Goal: Task Accomplishment & Management: Use online tool/utility

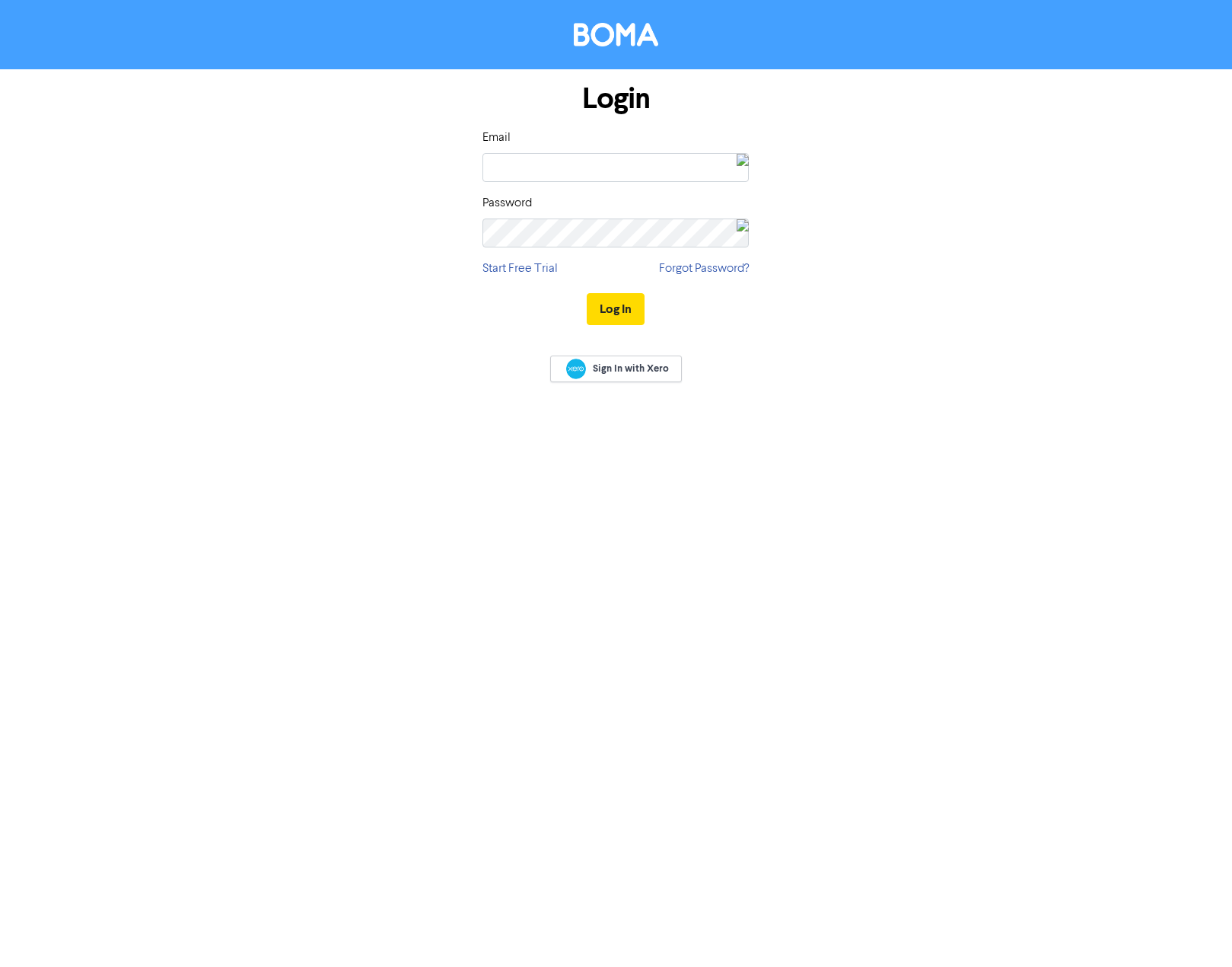
type input "[EMAIL_ADDRESS][DOMAIN_NAME]"
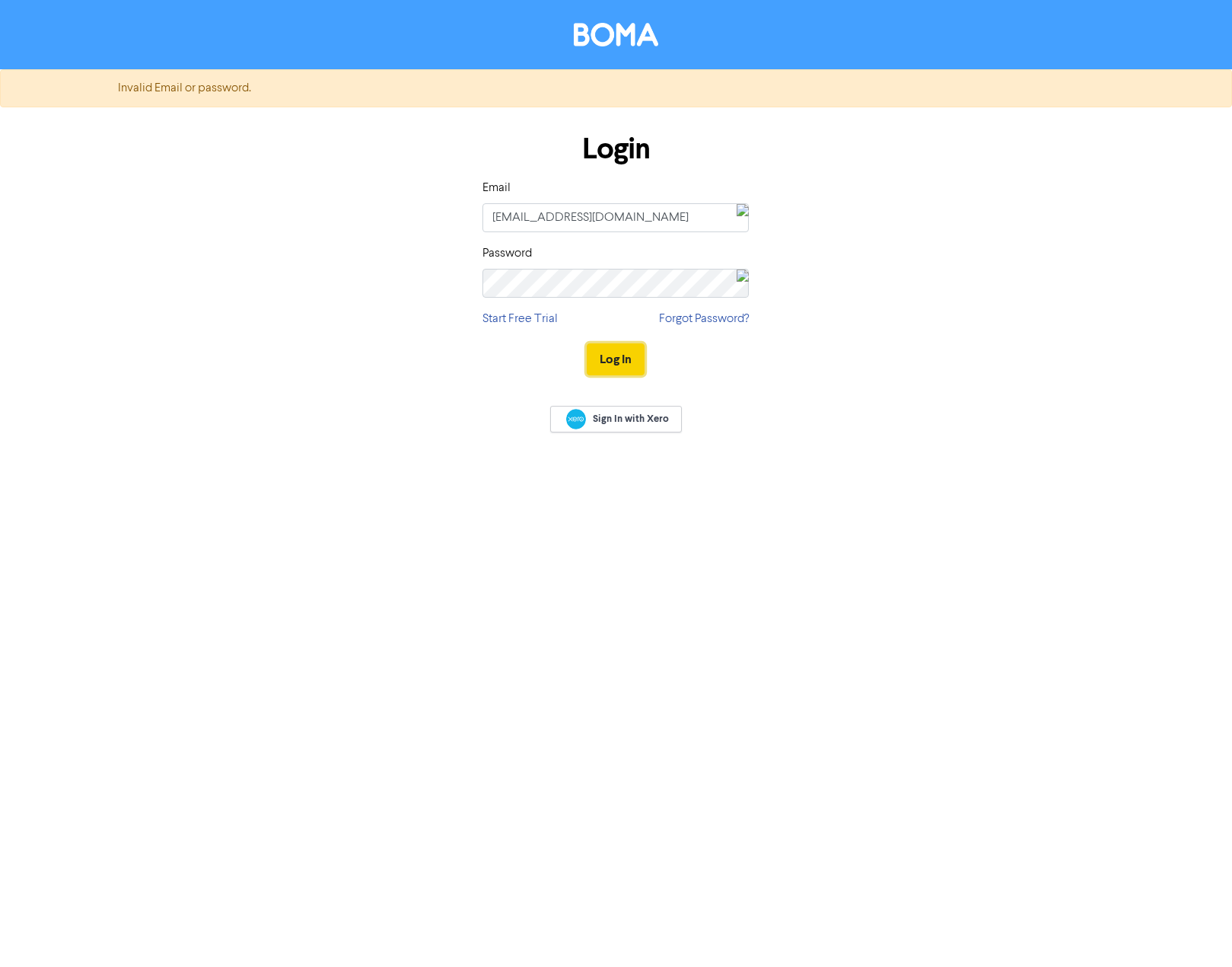
click at [621, 361] on button "Log In" at bounding box center [615, 359] width 58 height 32
click at [631, 361] on button "Log In" at bounding box center [615, 359] width 58 height 32
click at [394, 269] on div "Login Email [EMAIL_ADDRESS][DOMAIN_NAME] Password Start Free Trial Forgot Passw…" at bounding box center [616, 255] width 868 height 271
click at [455, 280] on div "Login Email [EMAIL_ADDRESS][DOMAIN_NAME] Password Start Free Trial Forgot Passw…" at bounding box center [616, 255] width 868 height 271
click at [616, 355] on button "Log In" at bounding box center [615, 359] width 58 height 32
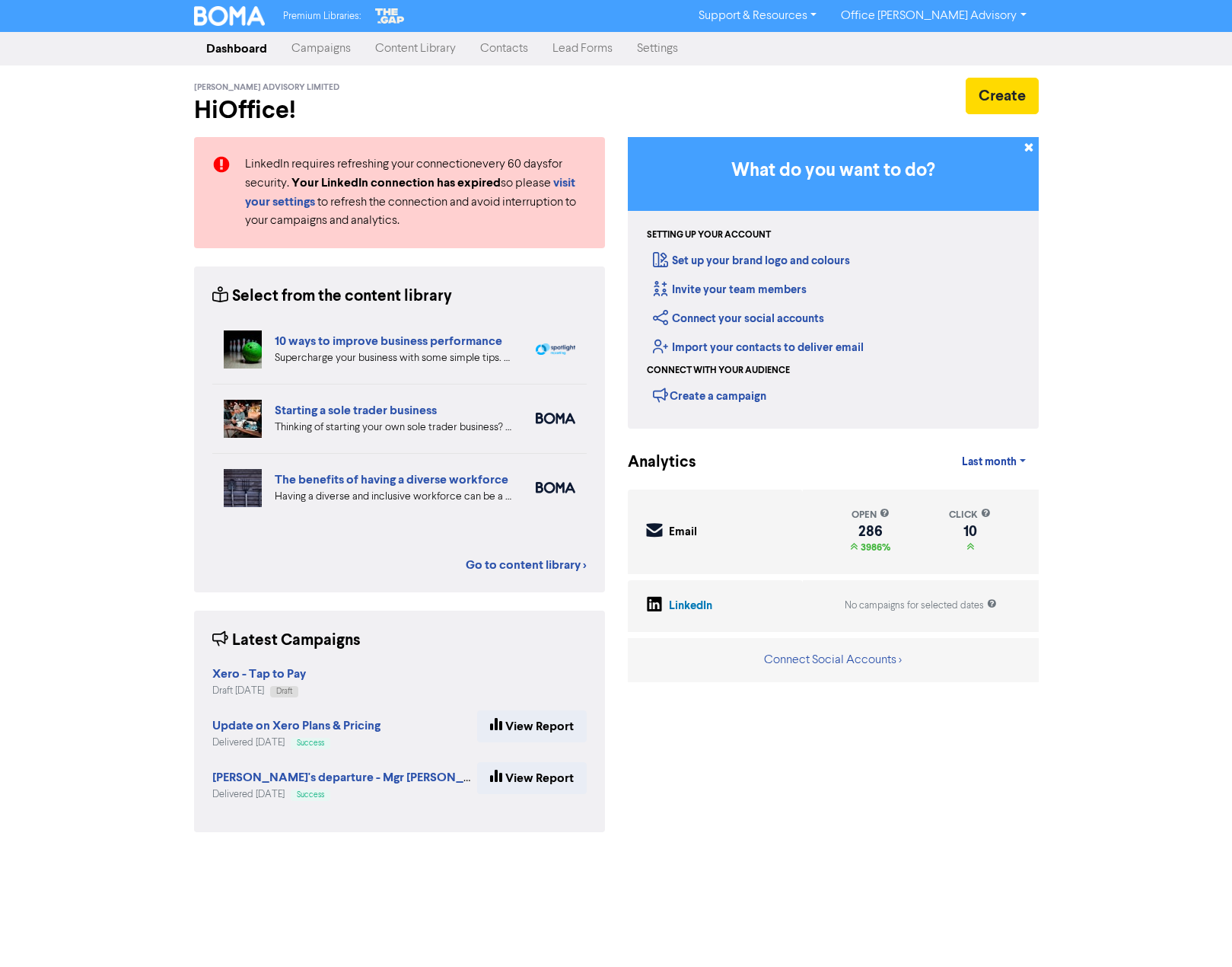
click at [325, 42] on link "Campaigns" at bounding box center [321, 49] width 84 height 31
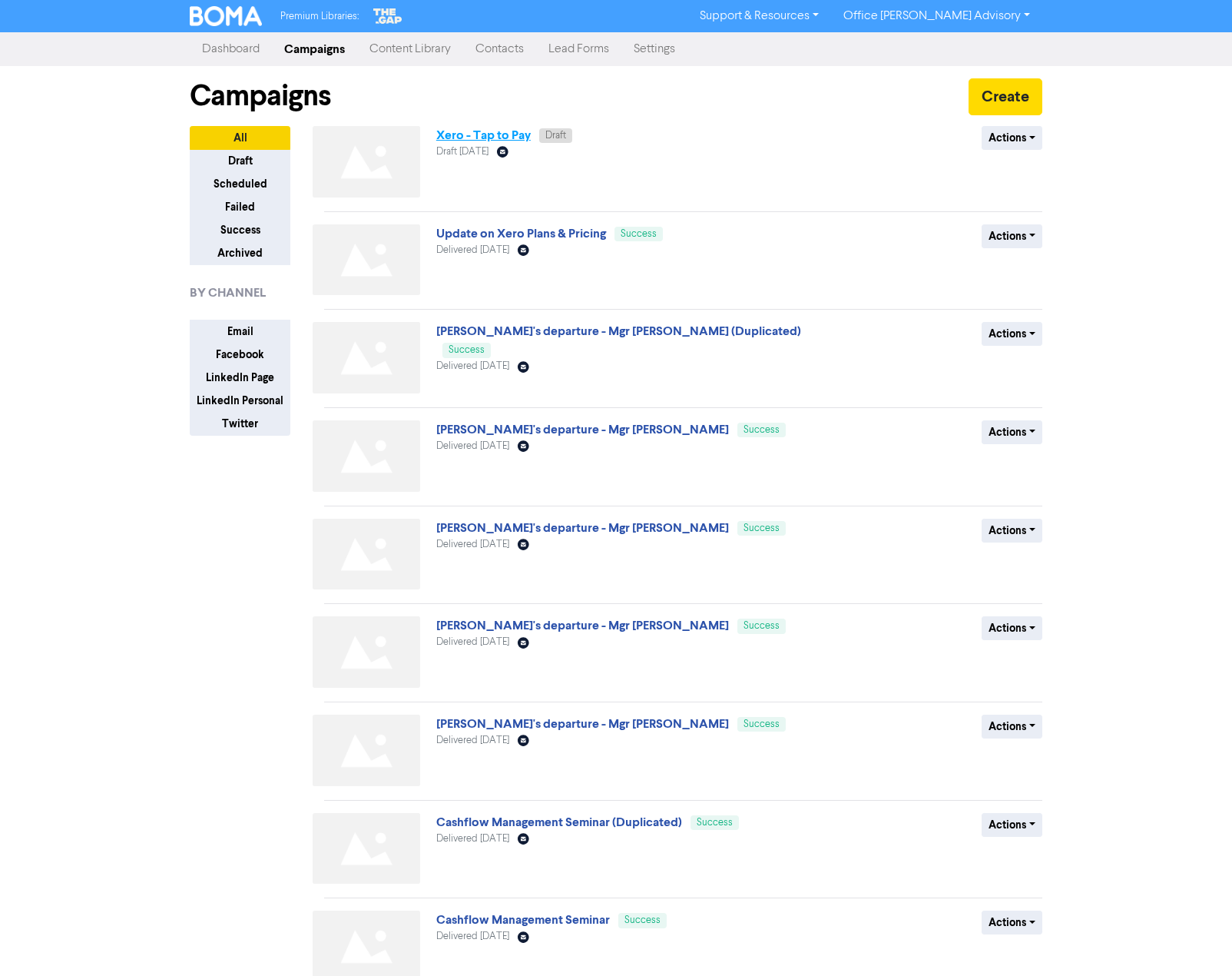
click at [484, 137] on link "Xero - Tap to Pay" at bounding box center [483, 136] width 94 height 15
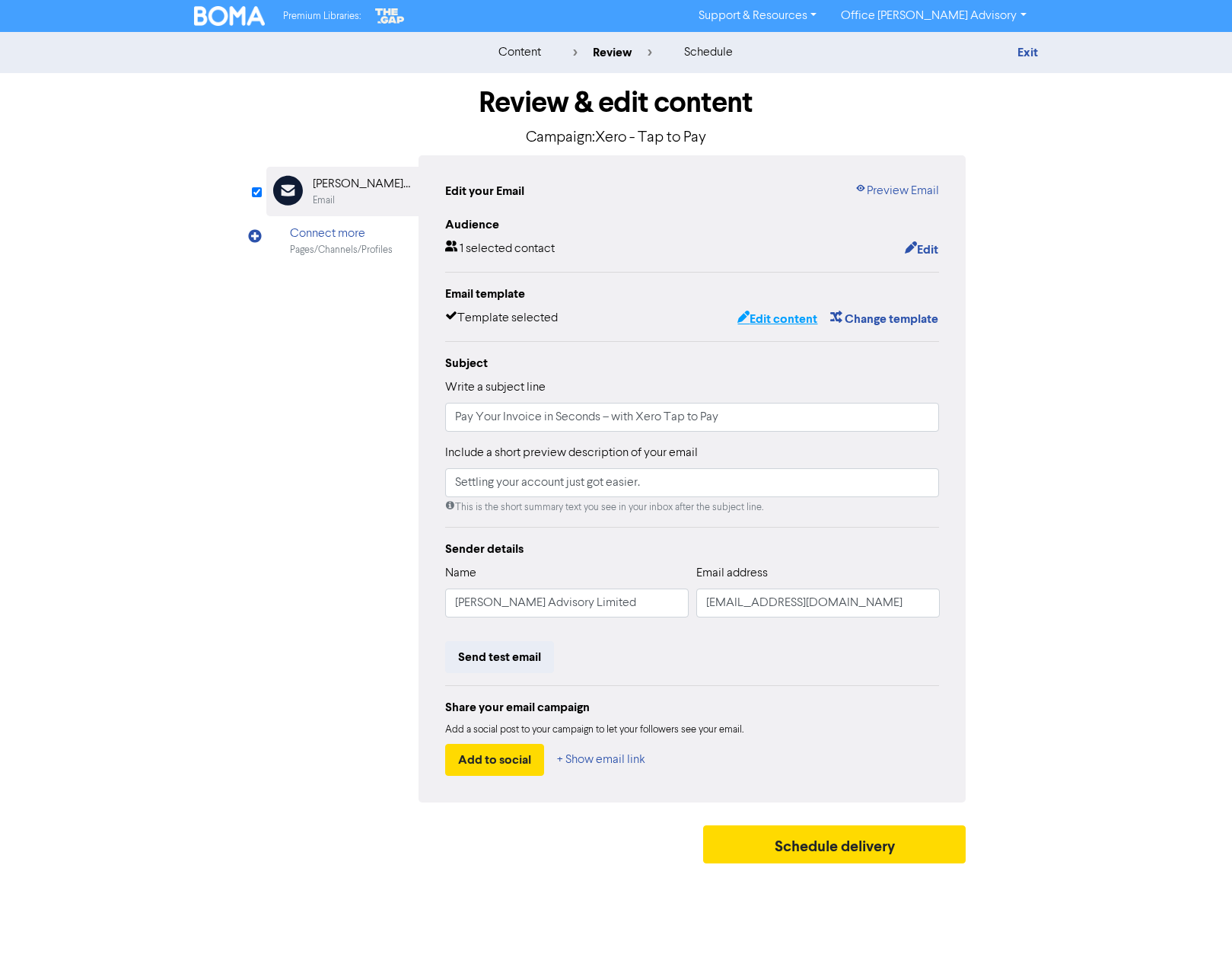
click at [780, 320] on button "Edit content" at bounding box center [777, 319] width 81 height 20
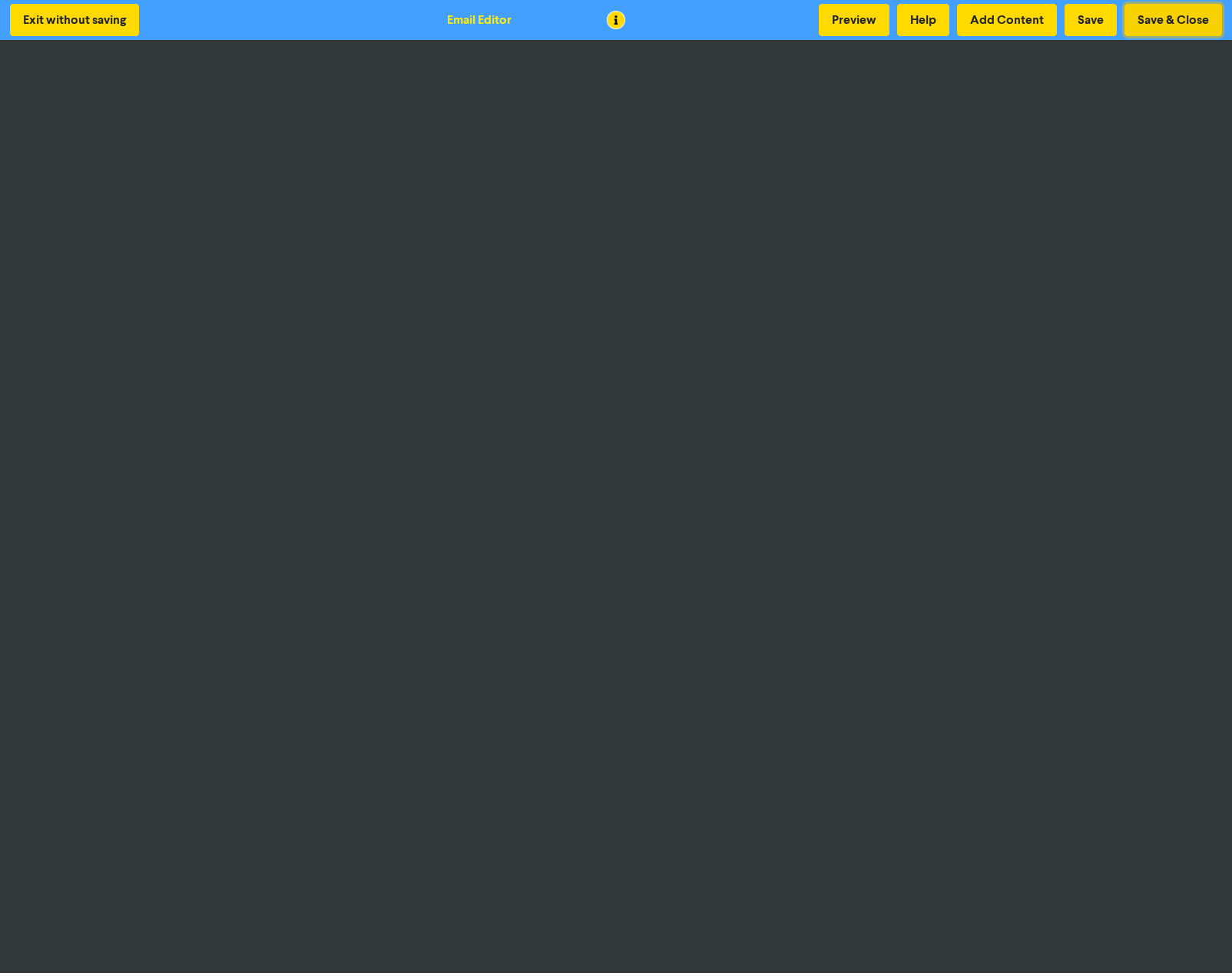
click at [1188, 13] on button "Save & Close" at bounding box center [1173, 20] width 98 height 33
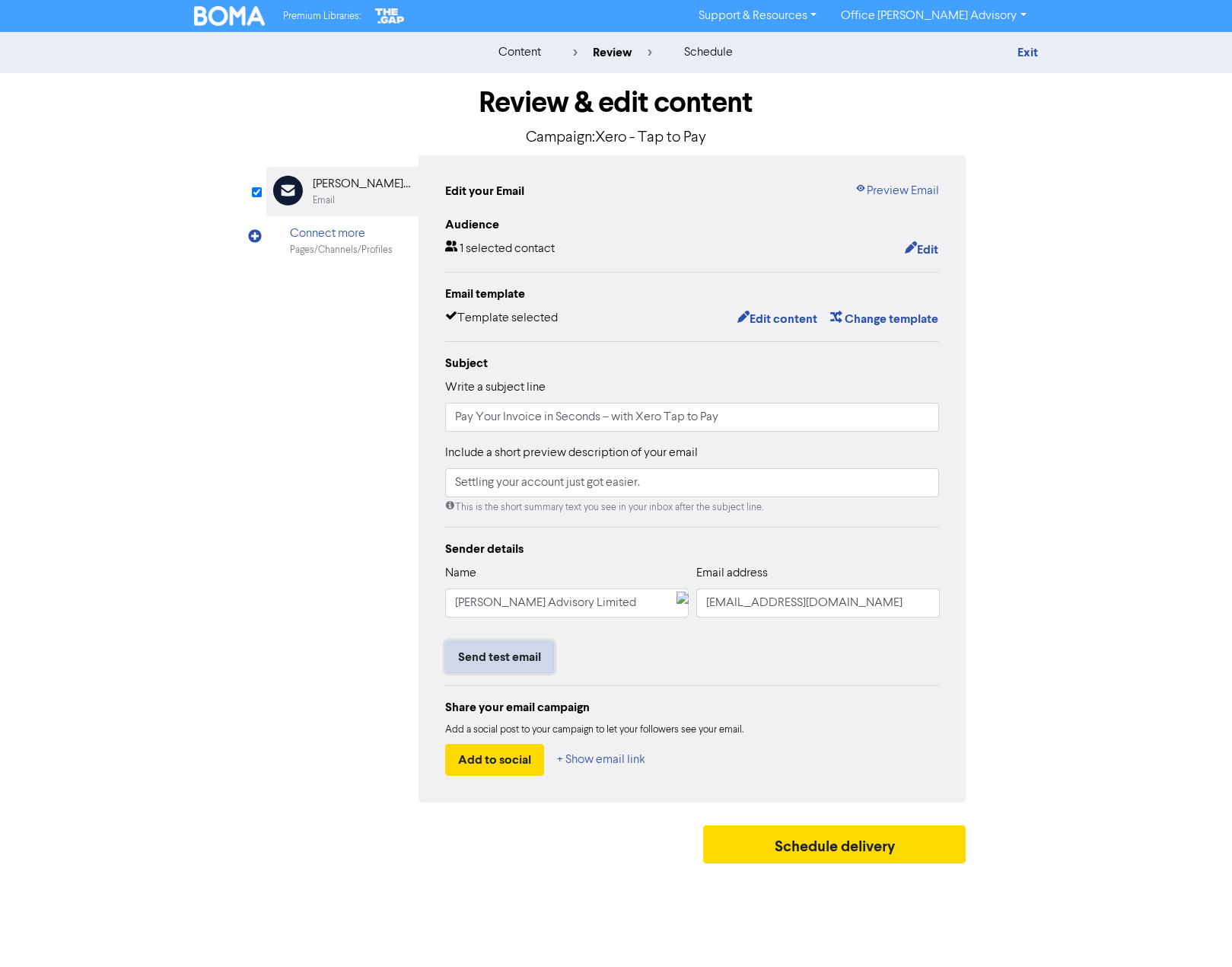
click at [505, 654] on button "Send test email" at bounding box center [499, 657] width 109 height 32
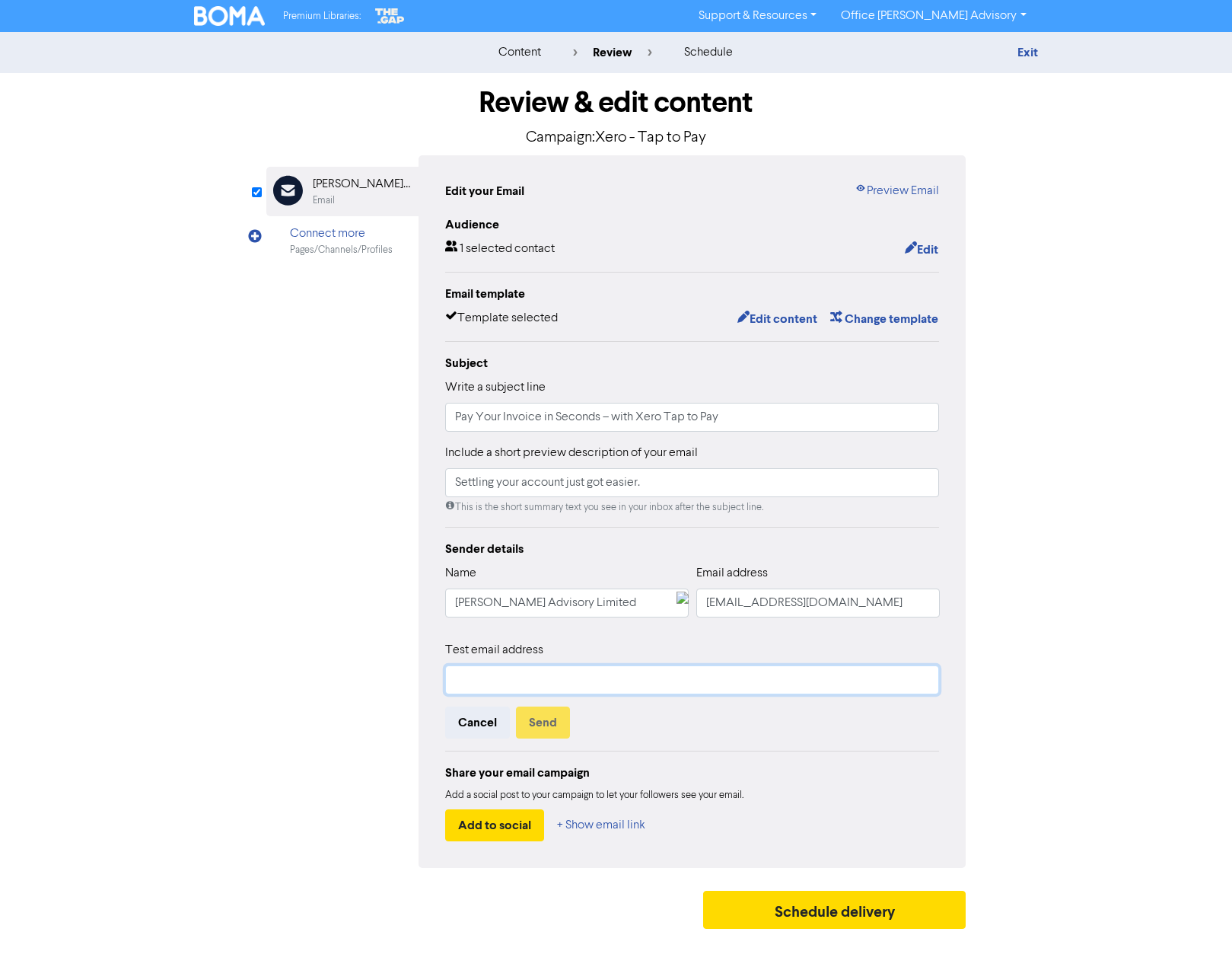
click at [502, 671] on input "text" at bounding box center [692, 680] width 495 height 29
type input "[EMAIL_ADDRESS][DOMAIN_NAME]"
click at [541, 729] on button "Send" at bounding box center [543, 723] width 54 height 32
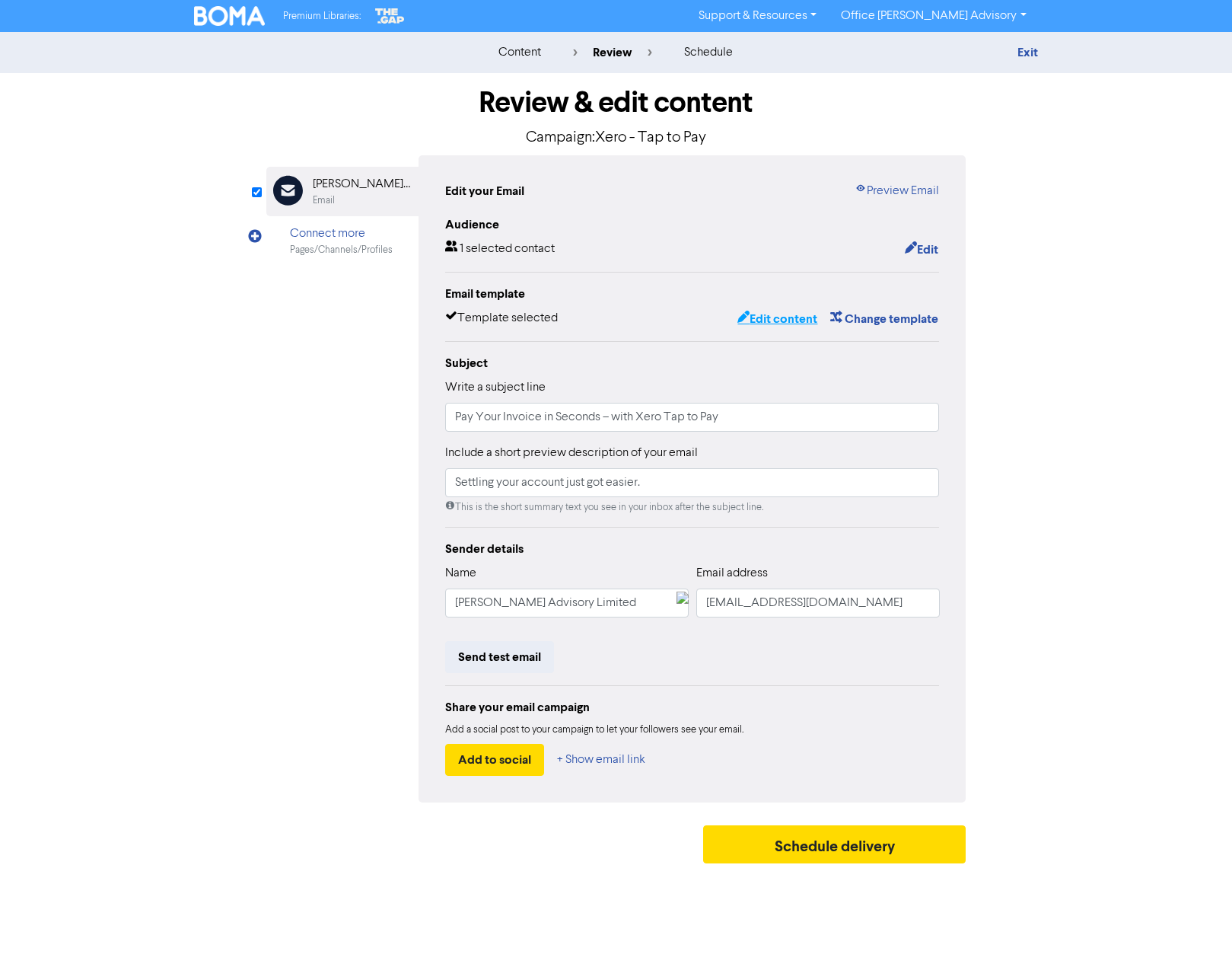
click at [782, 319] on button "Edit content" at bounding box center [777, 319] width 81 height 20
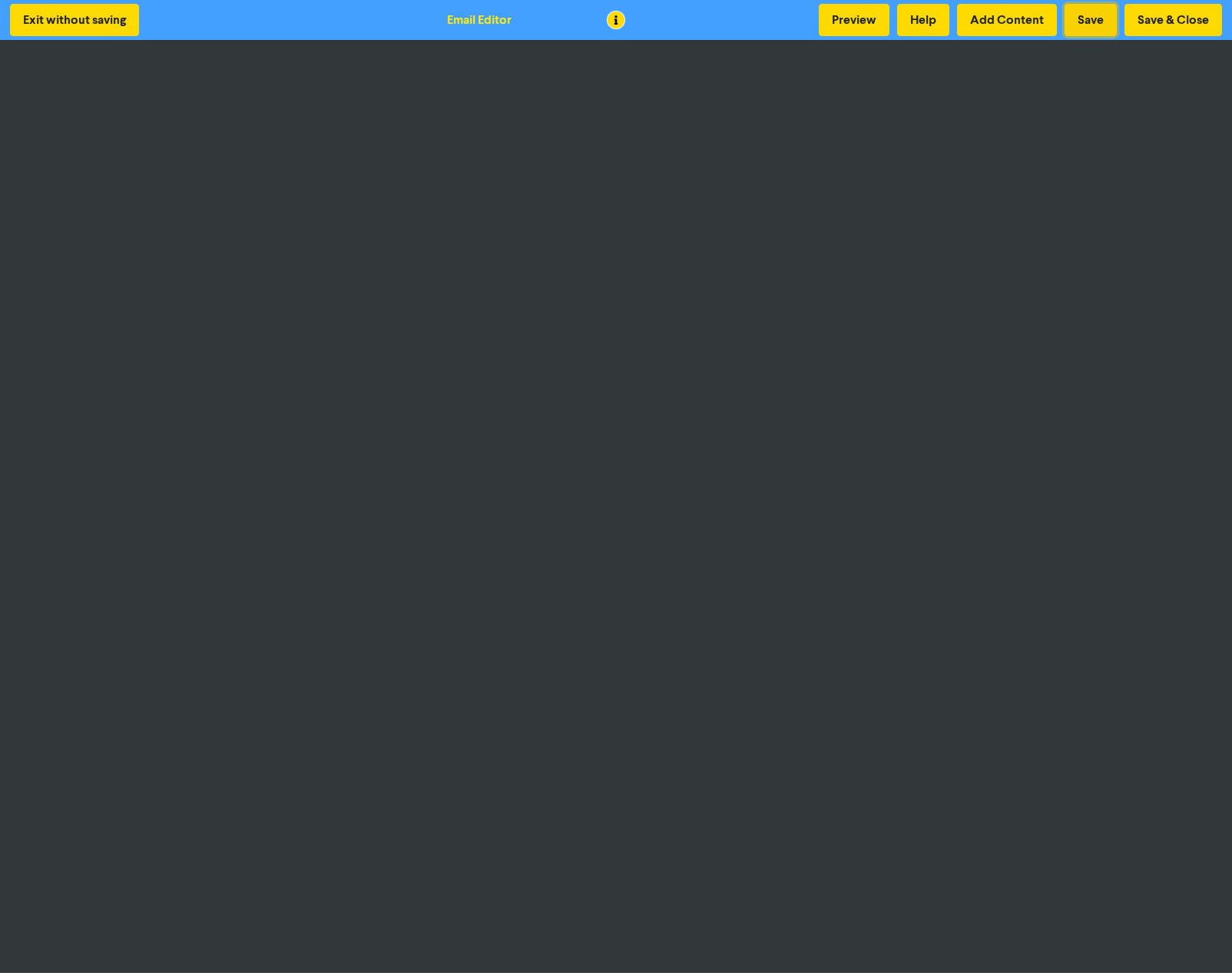
click at [1098, 19] on button "Save" at bounding box center [1090, 20] width 52 height 33
click at [1175, 19] on button "Save & Close" at bounding box center [1173, 20] width 98 height 33
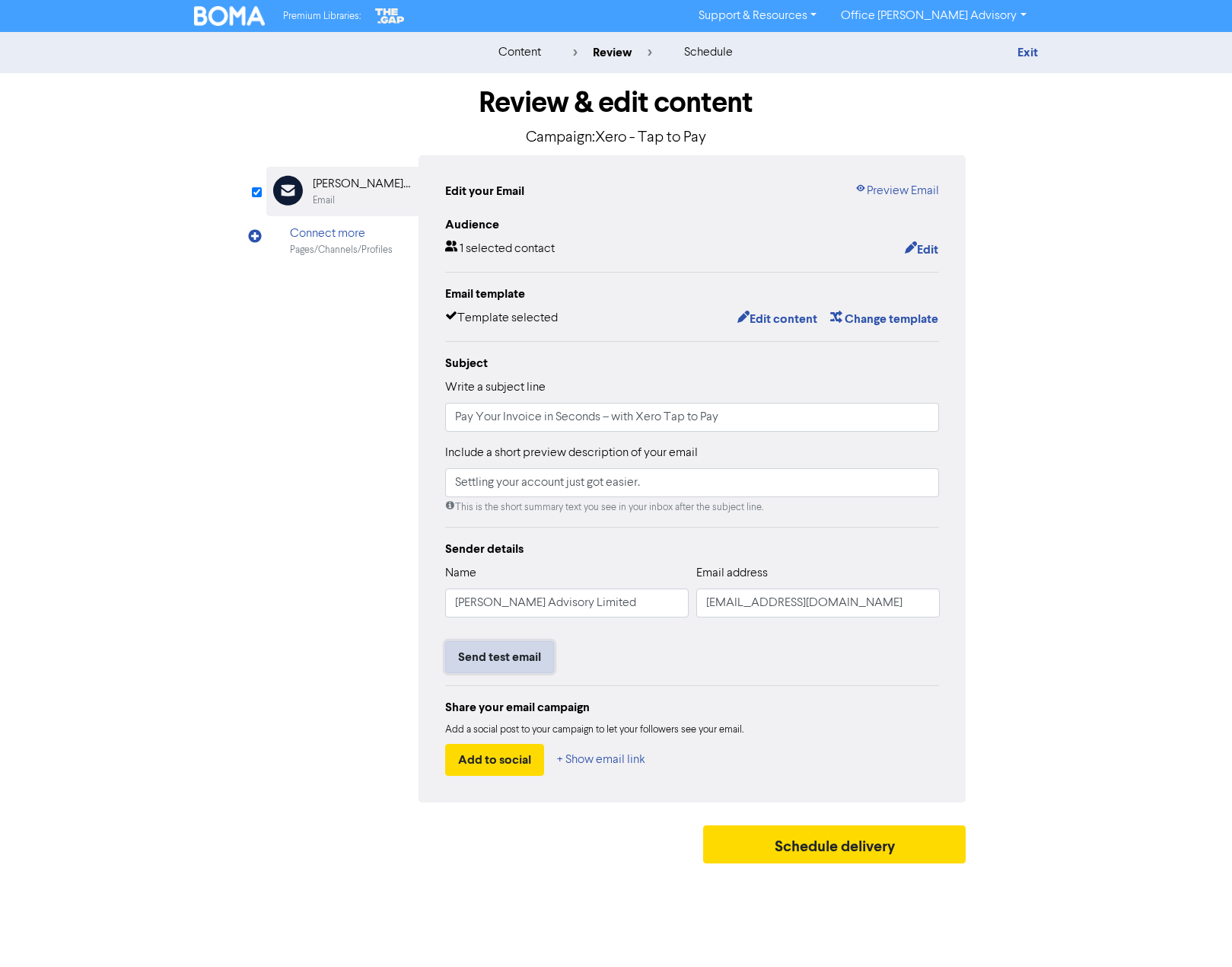
click at [510, 664] on button "Send test email" at bounding box center [499, 657] width 109 height 32
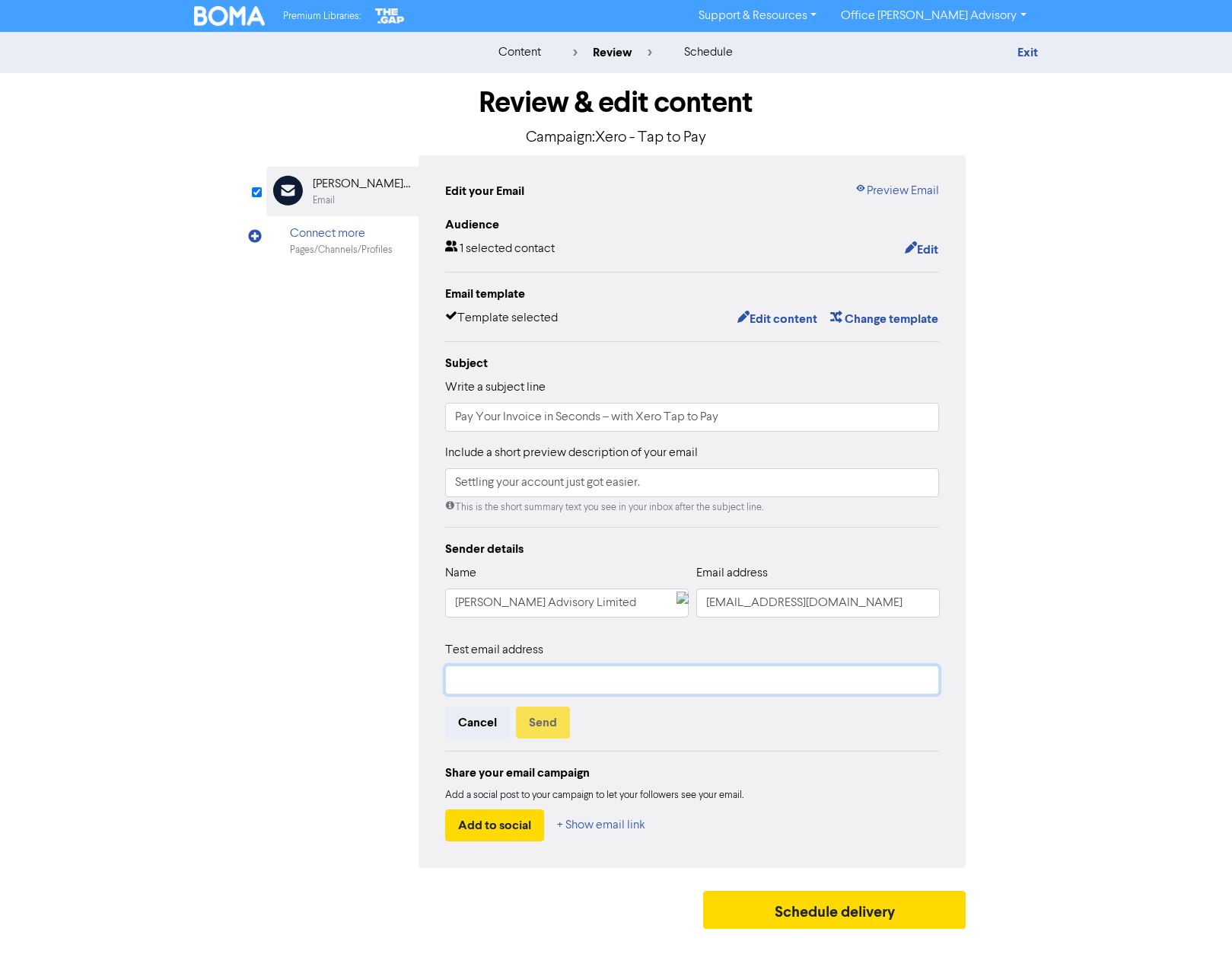
click at [574, 675] on input "text" at bounding box center [692, 680] width 495 height 29
type input "[EMAIL_ADDRESS][DOMAIN_NAME]"
click at [545, 725] on button "Send" at bounding box center [543, 723] width 54 height 32
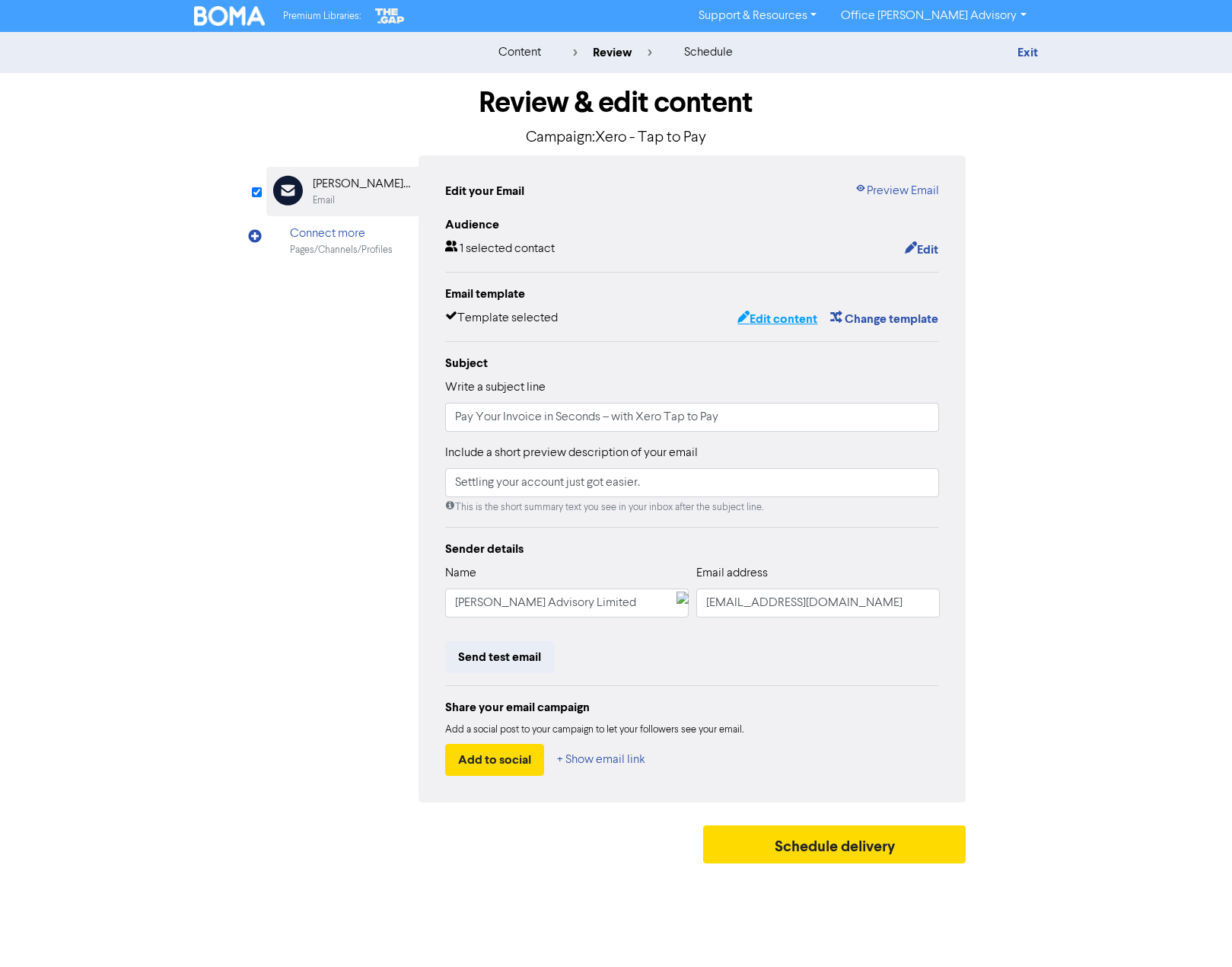
click at [780, 320] on button "Edit content" at bounding box center [777, 319] width 81 height 20
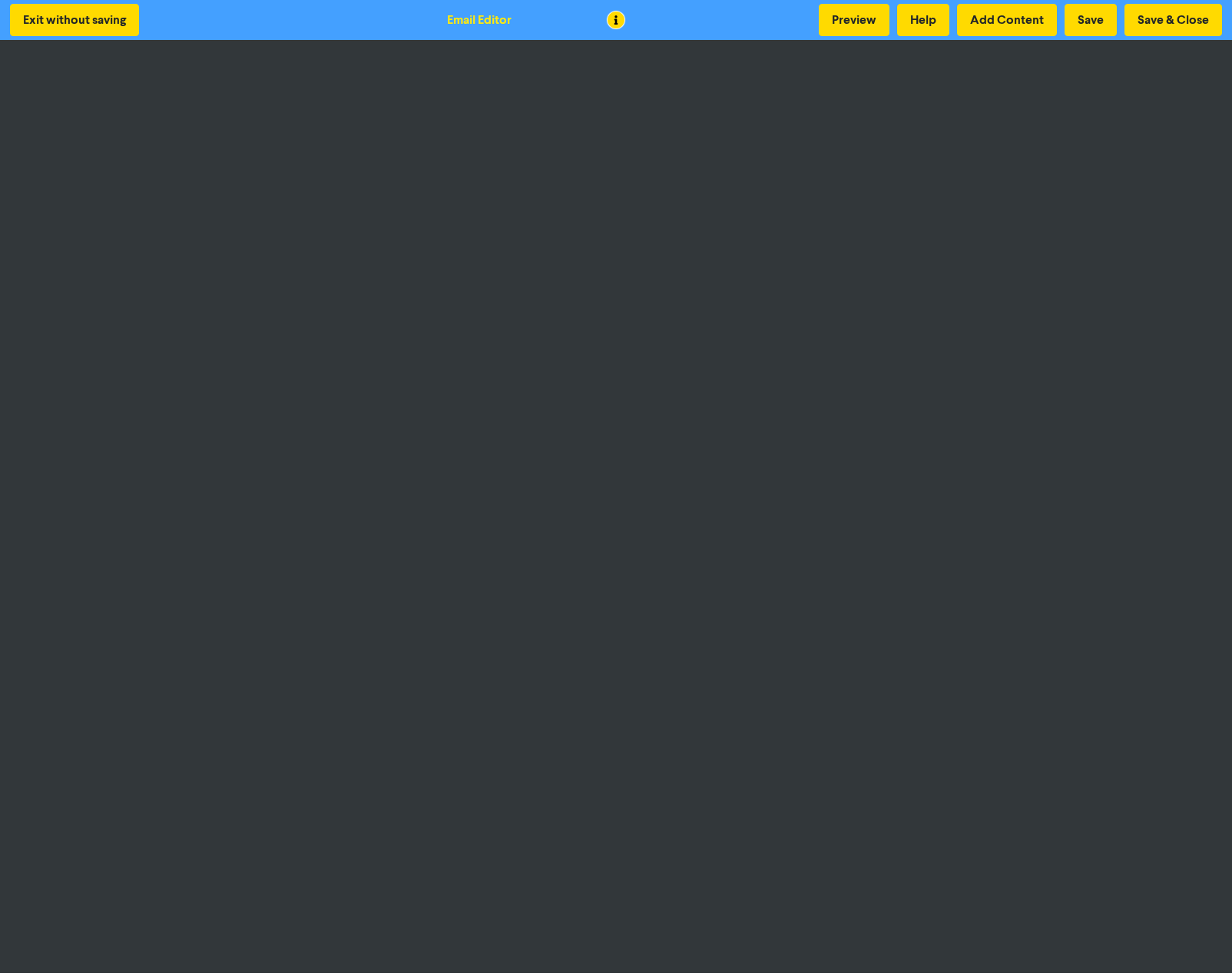
scroll to position [2, 0]
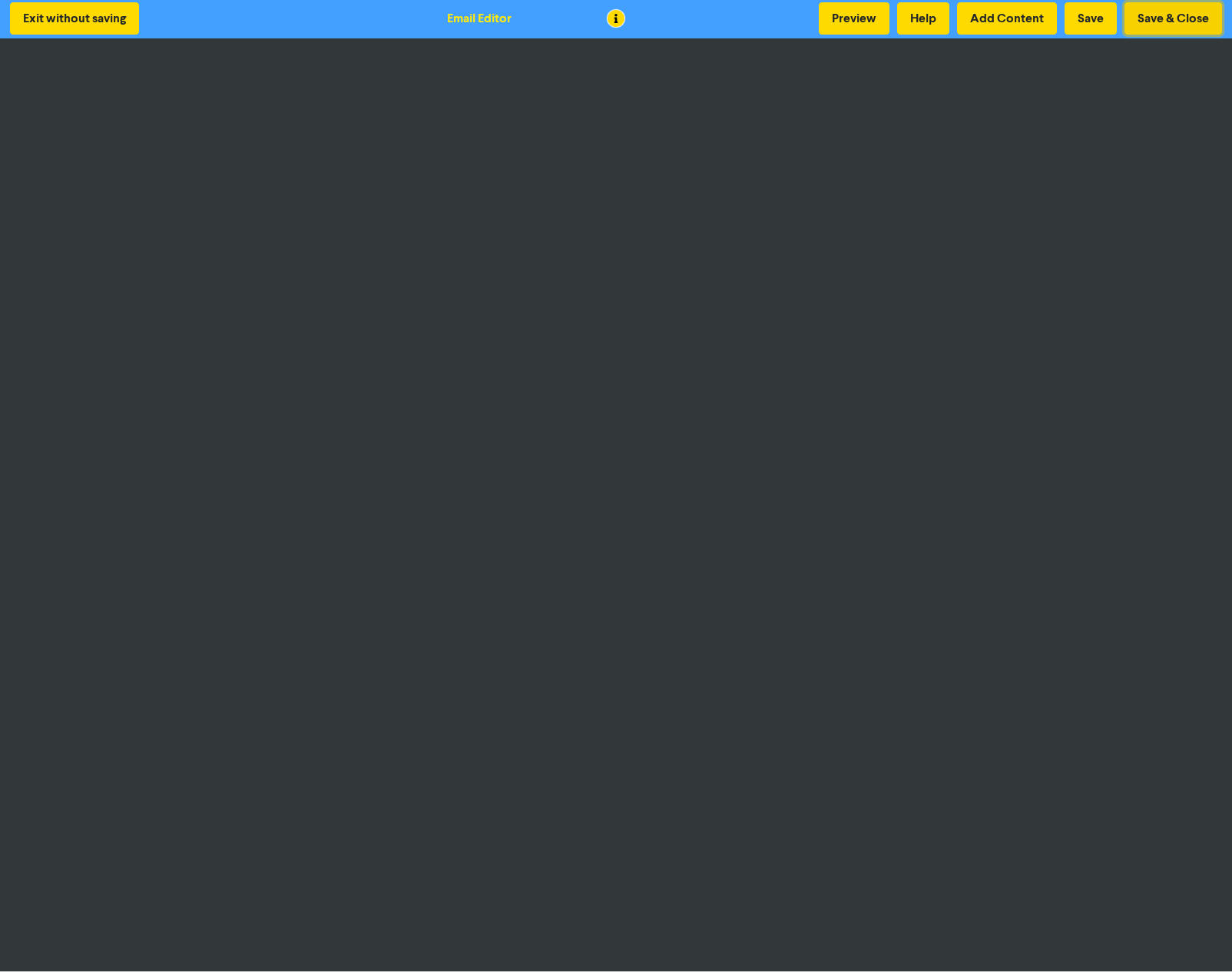
click at [1158, 15] on button "Save & Close" at bounding box center [1173, 19] width 98 height 33
